Goal: Task Accomplishment & Management: Manage account settings

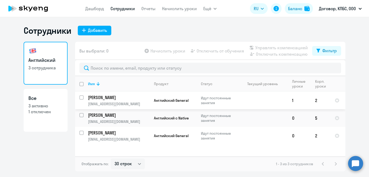
select select "30"
click at [170, 7] on link "Начислить уроки" at bounding box center [179, 8] width 35 height 5
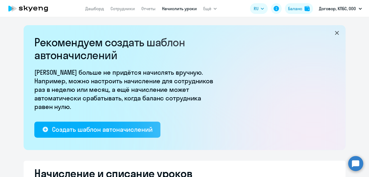
select select "10"
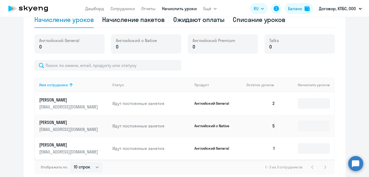
scroll to position [194, 0]
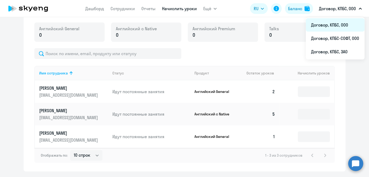
click at [335, 23] on li "Договор, КПБС, ООО" at bounding box center [335, 24] width 59 height 13
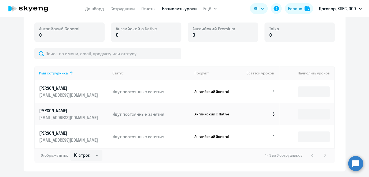
scroll to position [194, 0]
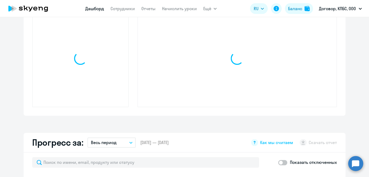
select select "30"
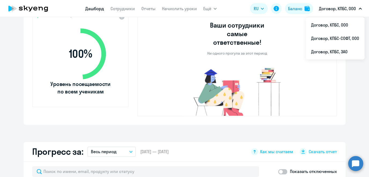
click at [335, 5] on p "Договор, КПБС, ООО" at bounding box center [337, 8] width 37 height 6
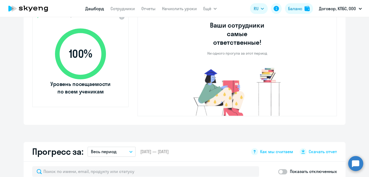
click at [335, 8] on p "Договор, КПБС, ООО" at bounding box center [337, 8] width 37 height 6
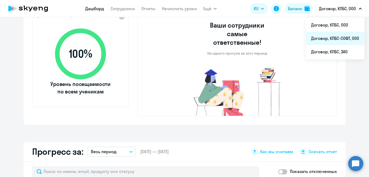
click at [334, 42] on li "Договор, КПБС-СОФТ, ООО" at bounding box center [335, 38] width 59 height 13
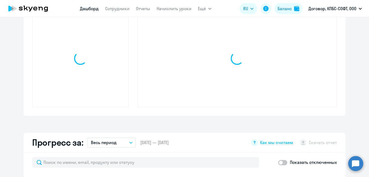
select select "30"
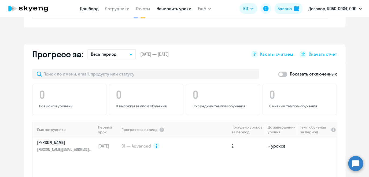
click at [174, 10] on link "Начислить уроки" at bounding box center [174, 8] width 35 height 5
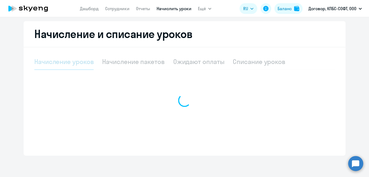
select select "10"
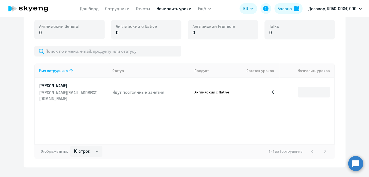
scroll to position [201, 0]
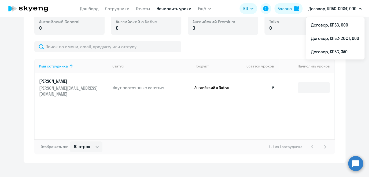
click at [342, 9] on p "Договор, КПБС-СОФТ, ООО" at bounding box center [332, 8] width 48 height 6
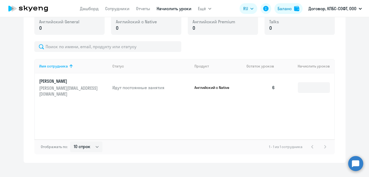
click at [342, 10] on p "Договор, КПБС-СОФТ, ООО" at bounding box center [332, 8] width 48 height 6
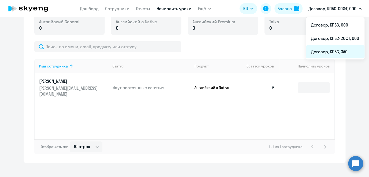
click at [340, 51] on li "Договор, КПБС, ЗАО" at bounding box center [335, 51] width 59 height 13
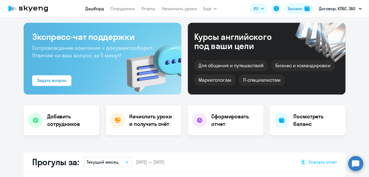
click at [133, 115] on h4 "Начислить уроки и получить счёт" at bounding box center [152, 120] width 47 height 15
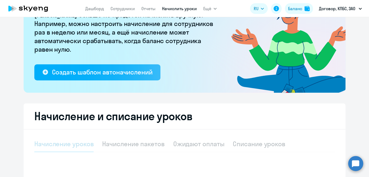
select select "10"
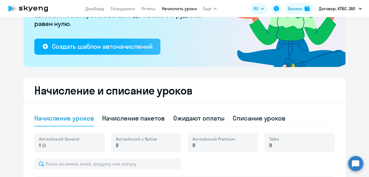
scroll to position [119, 0]
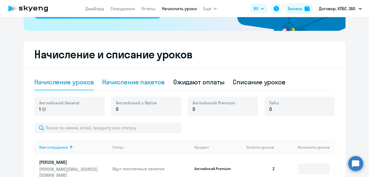
click at [160, 82] on div "Начисление пакетов" at bounding box center [133, 82] width 62 height 9
select select "10"
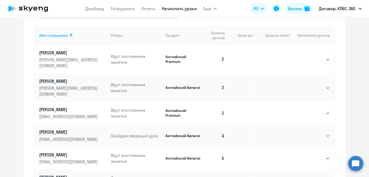
scroll to position [249, 0]
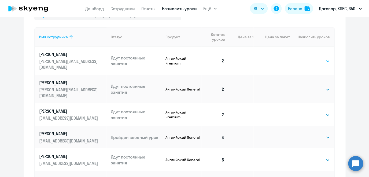
select select "4"
click option "4" at bounding box center [0, 0] width 0 height 0
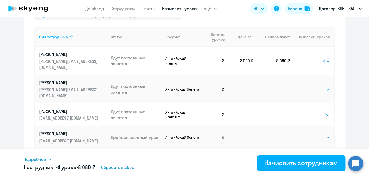
select select "4"
click option "4" at bounding box center [0, 0] width 0 height 0
select select "4"
click option "4" at bounding box center [0, 0] width 0 height 0
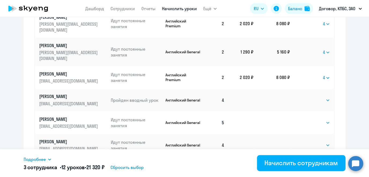
scroll to position [299, 0]
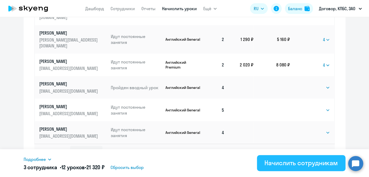
click at [305, 167] on div "Начислить сотрудникам" at bounding box center [300, 163] width 73 height 9
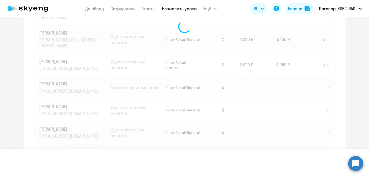
select select
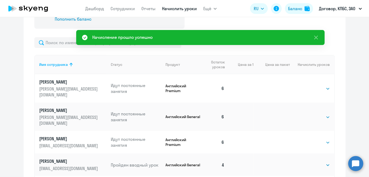
scroll to position [222, 0]
